Goal: Find specific page/section: Find specific page/section

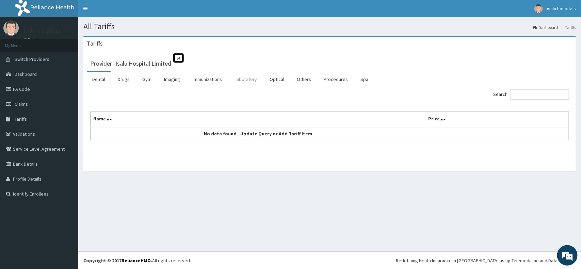
click at [238, 81] on link "Laboratory" at bounding box center [245, 79] width 33 height 14
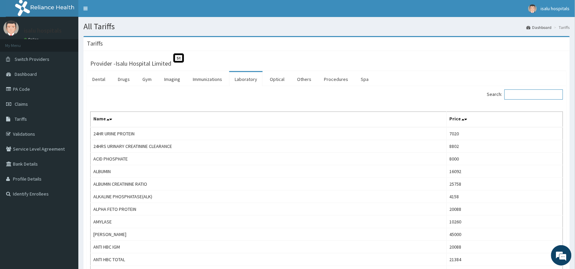
click at [526, 94] on input "Search:" at bounding box center [533, 95] width 59 height 10
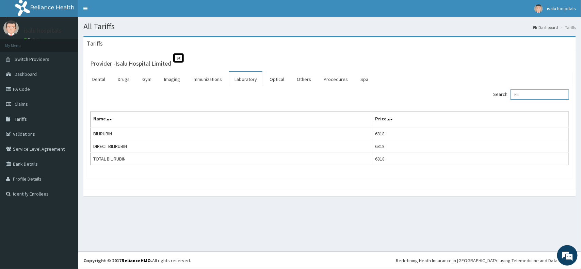
type input "bili"
